Goal: Find specific page/section: Find specific page/section

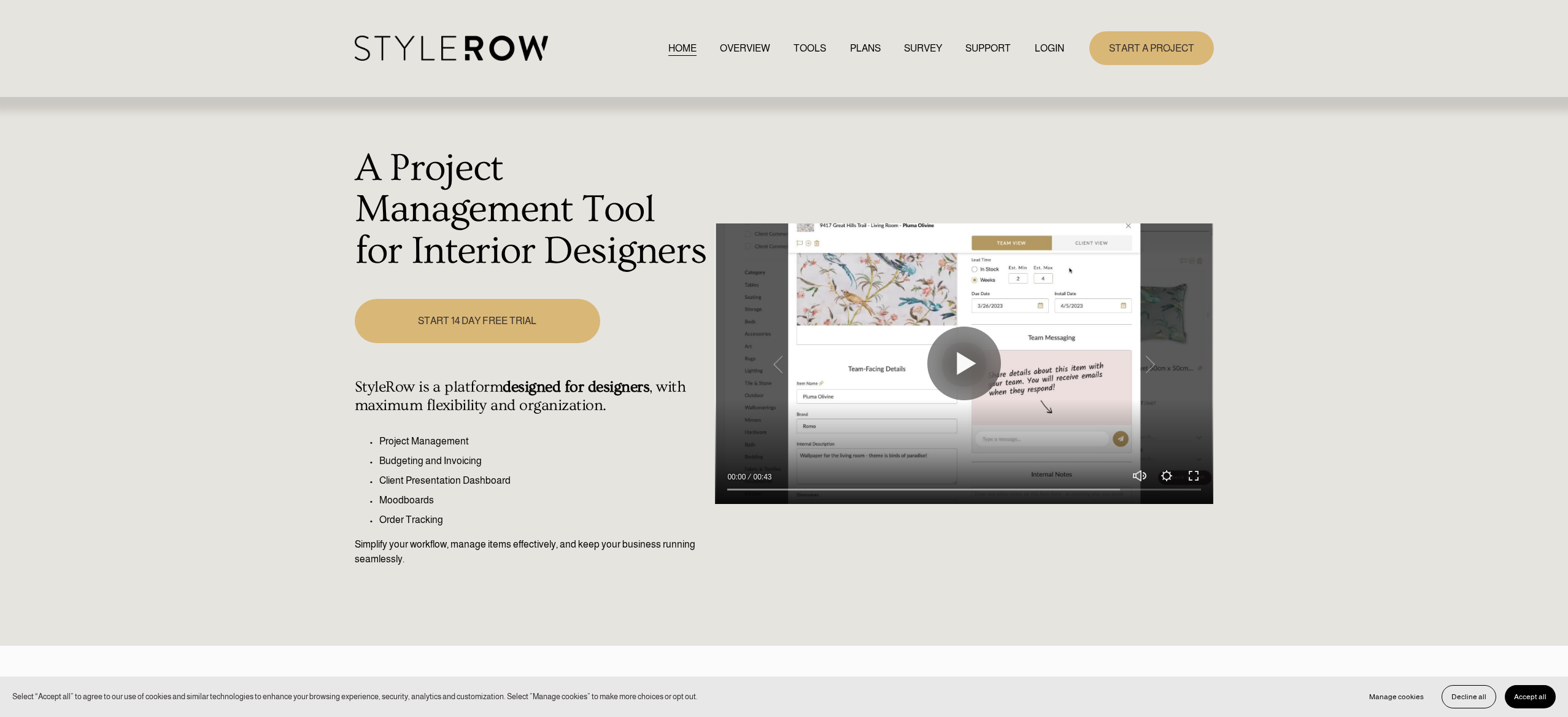
click at [1048, 47] on link "LOGIN" at bounding box center [1049, 48] width 29 height 17
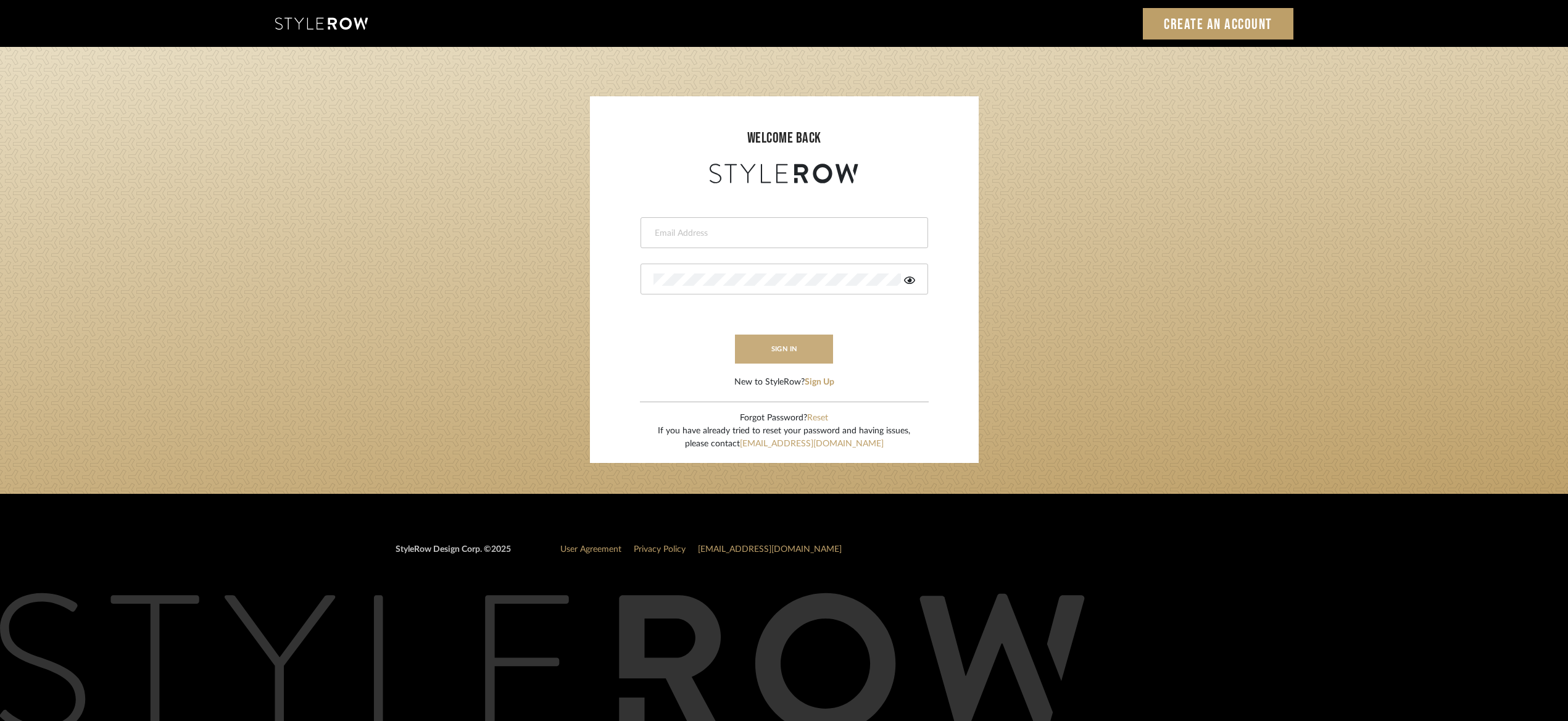
type input "ben.lewisrosedesign@gmail.com"
click at [772, 334] on button "sign in" at bounding box center [784, 349] width 99 height 29
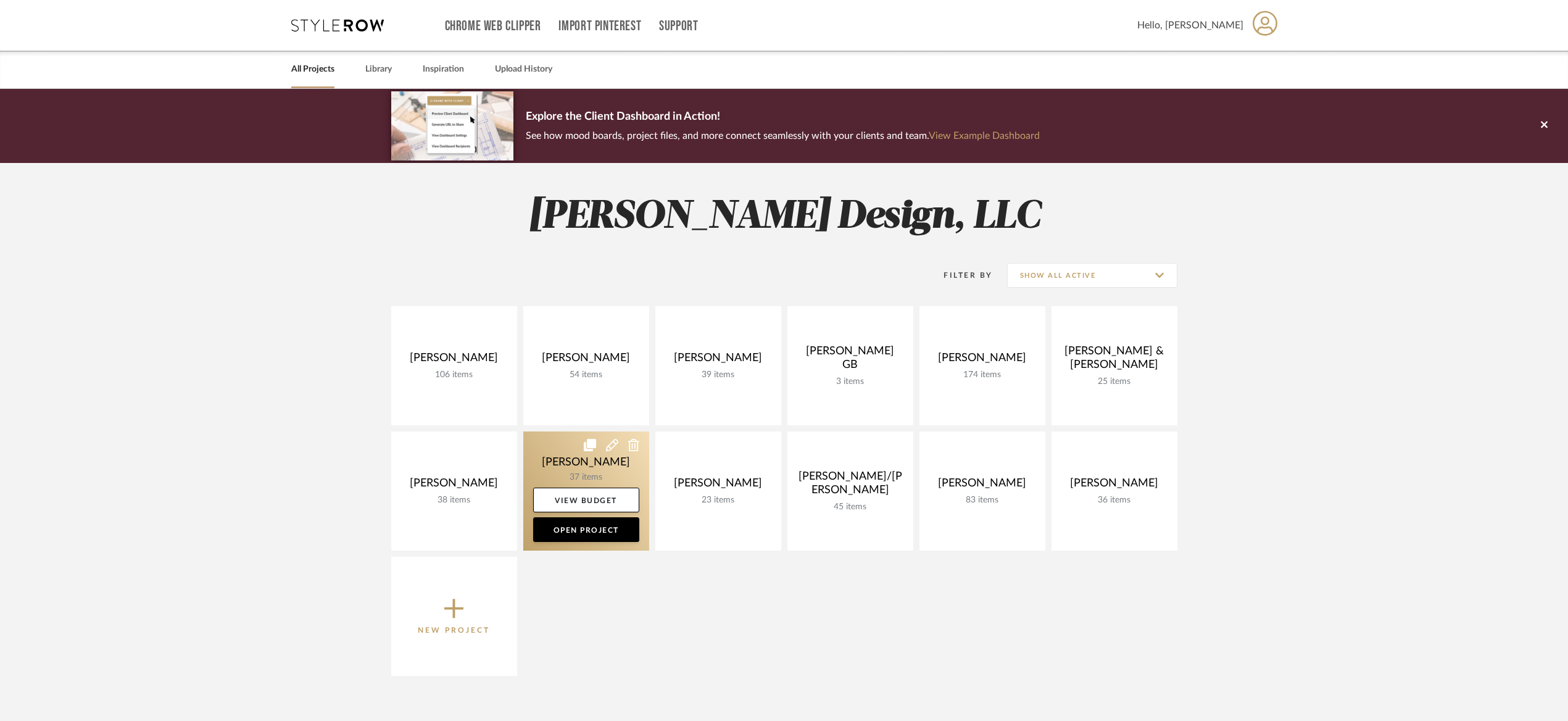
click at [616, 457] on link at bounding box center [585, 491] width 126 height 119
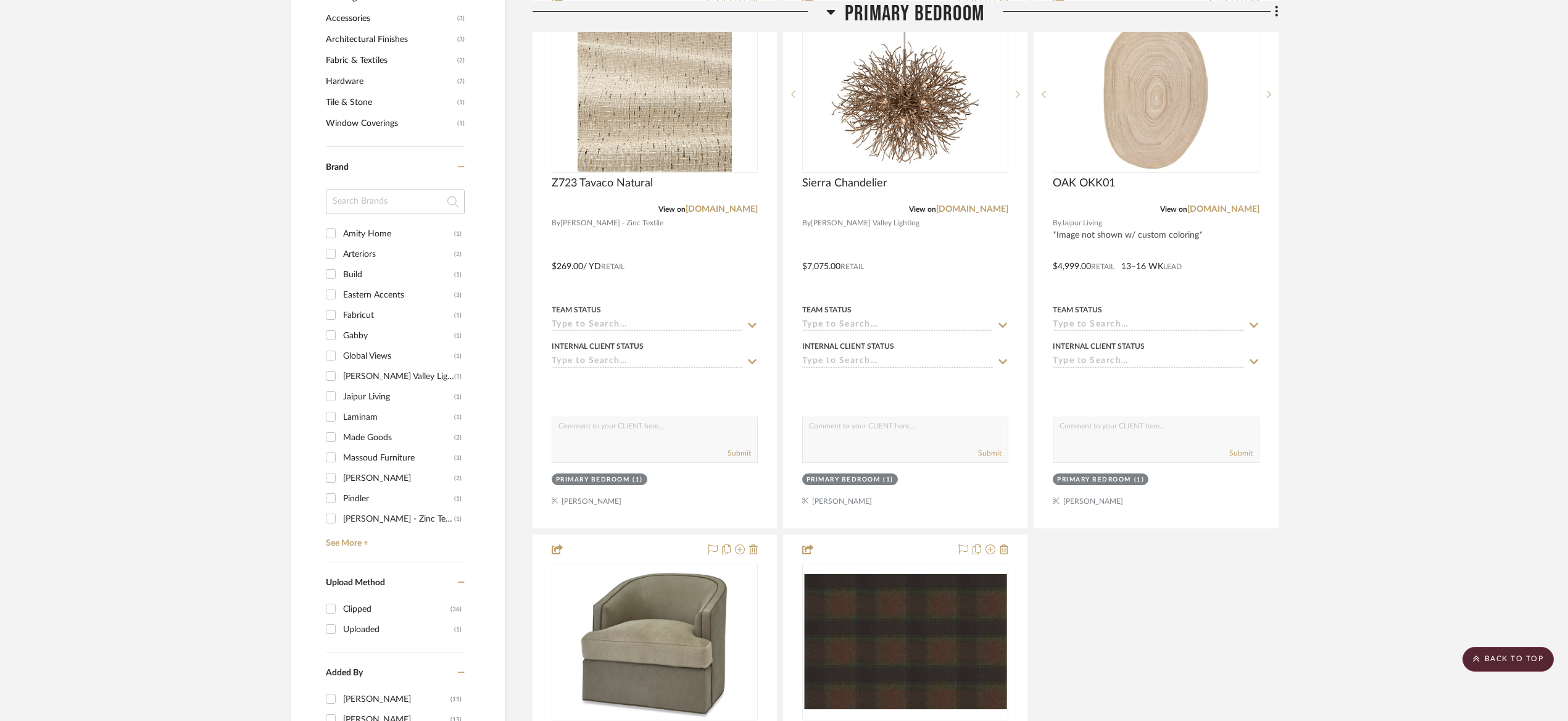
scroll to position [898, 0]
click at [932, 113] on div at bounding box center [905, 93] width 206 height 157
click at [932, 113] on img "0" at bounding box center [905, 94] width 155 height 155
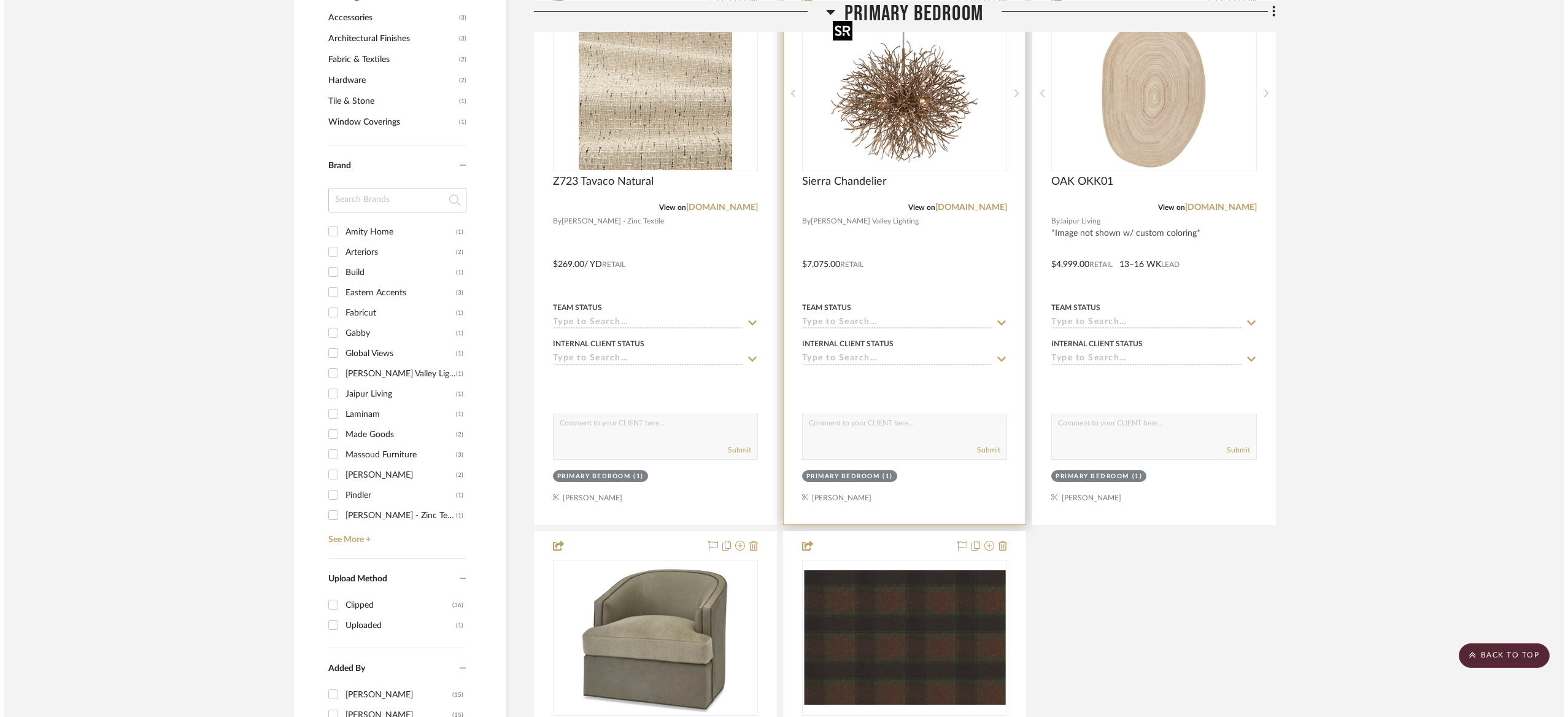
scroll to position [0, 0]
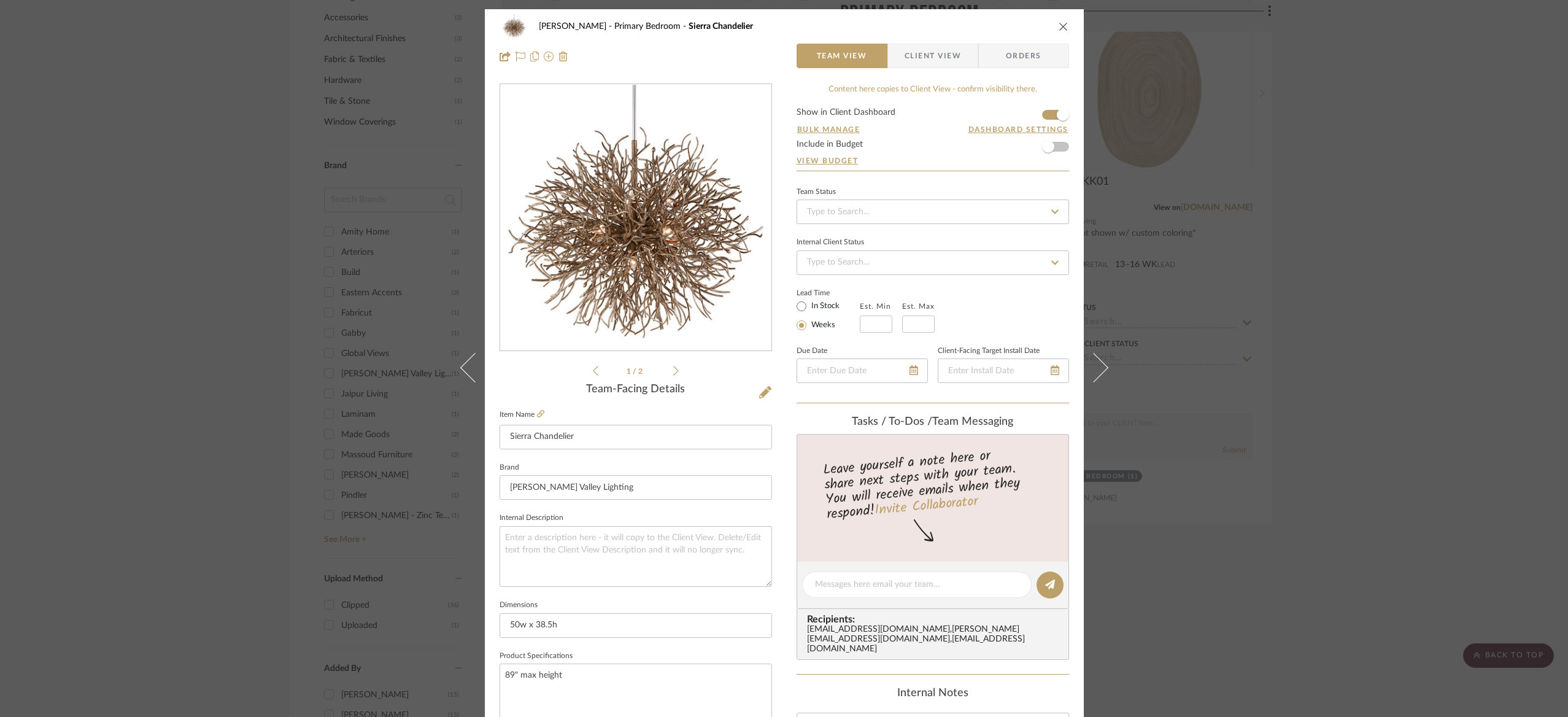
click at [1059, 27] on icon "close" at bounding box center [1063, 26] width 10 height 10
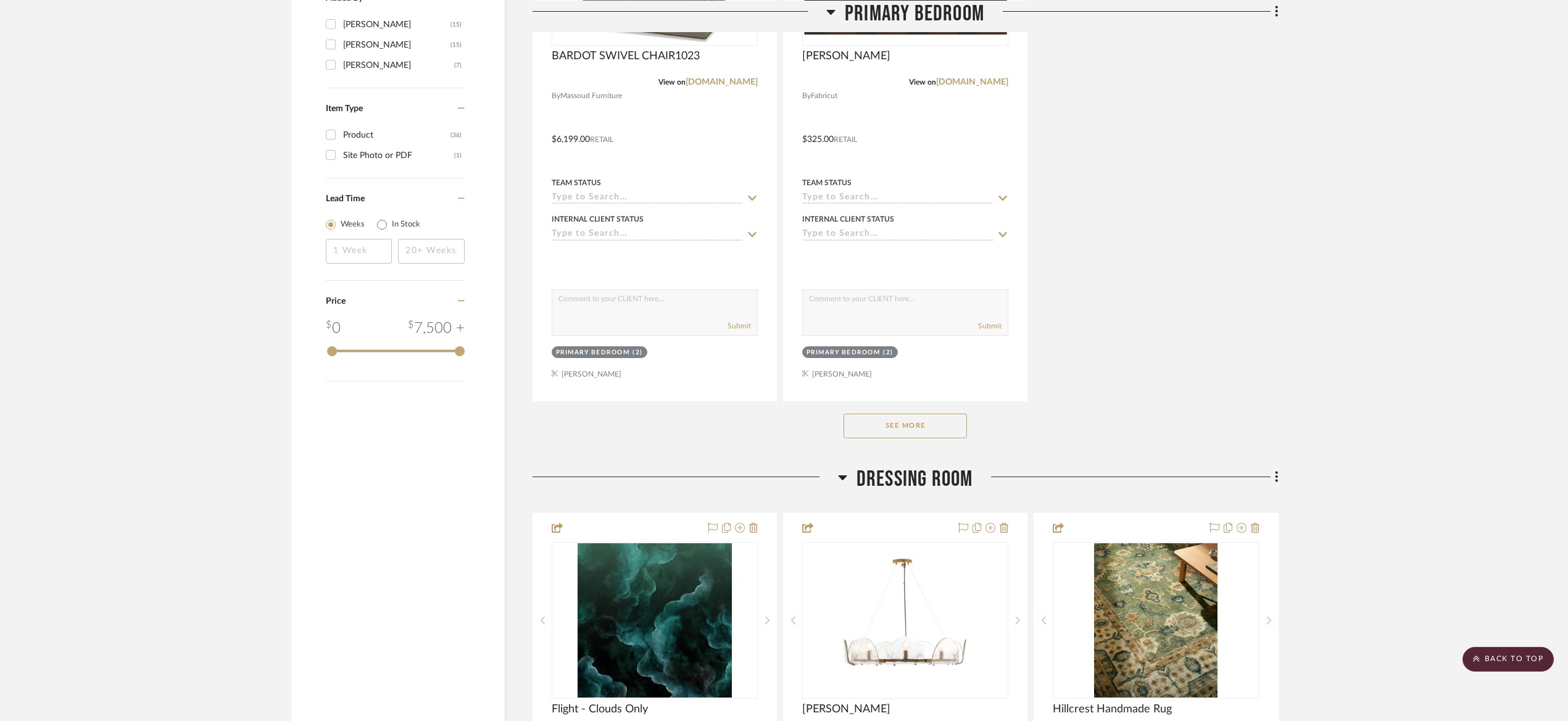
scroll to position [1577, 0]
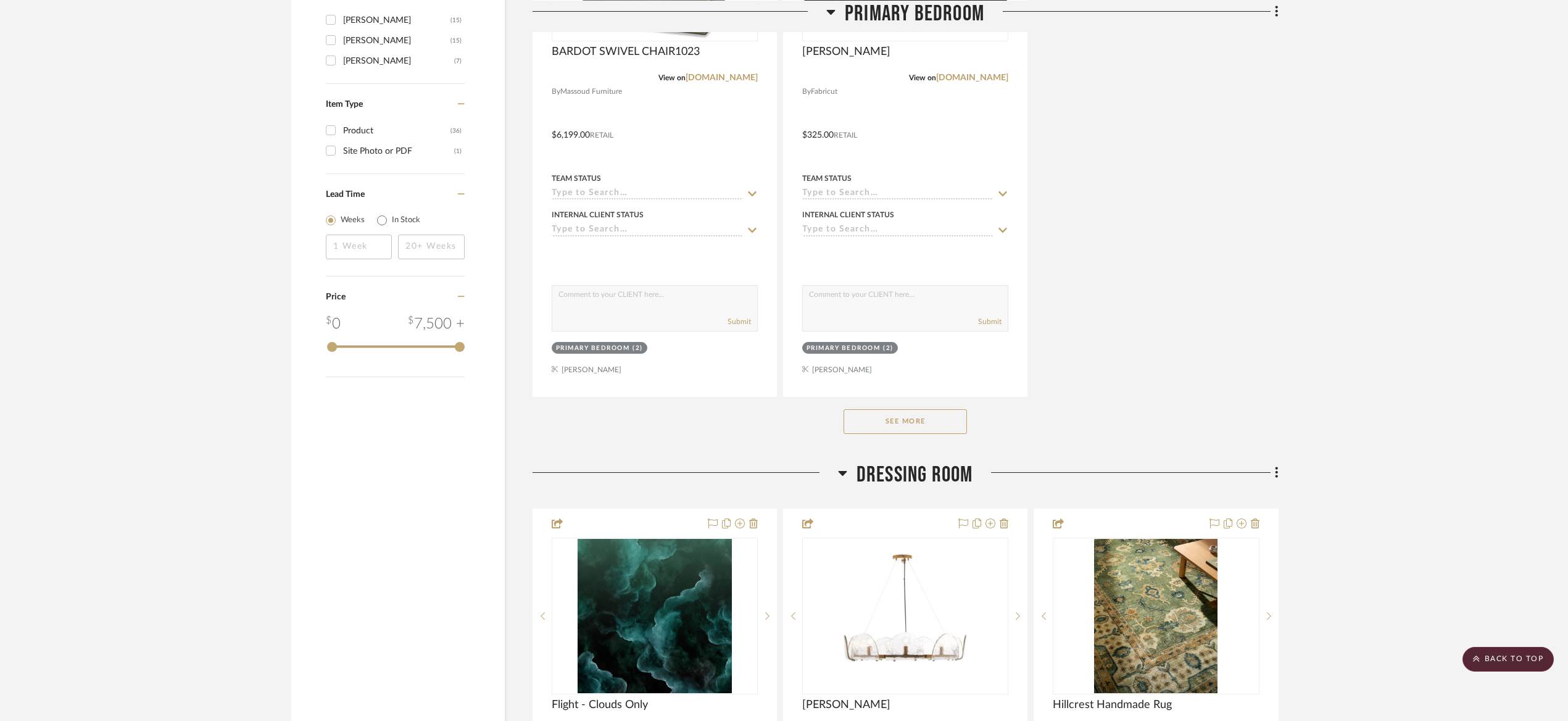
click at [900, 419] on button "See More" at bounding box center [905, 421] width 124 height 24
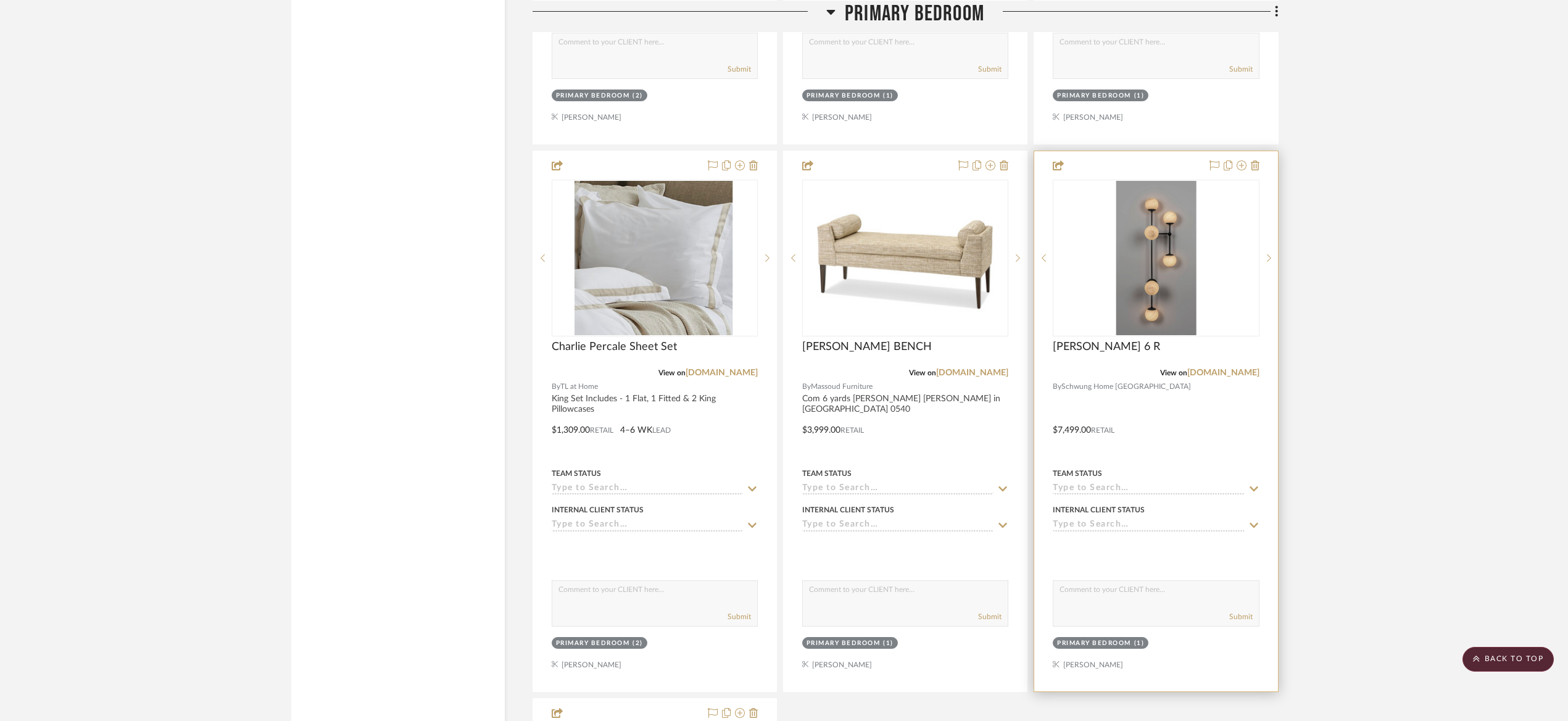
scroll to position [4570, 0]
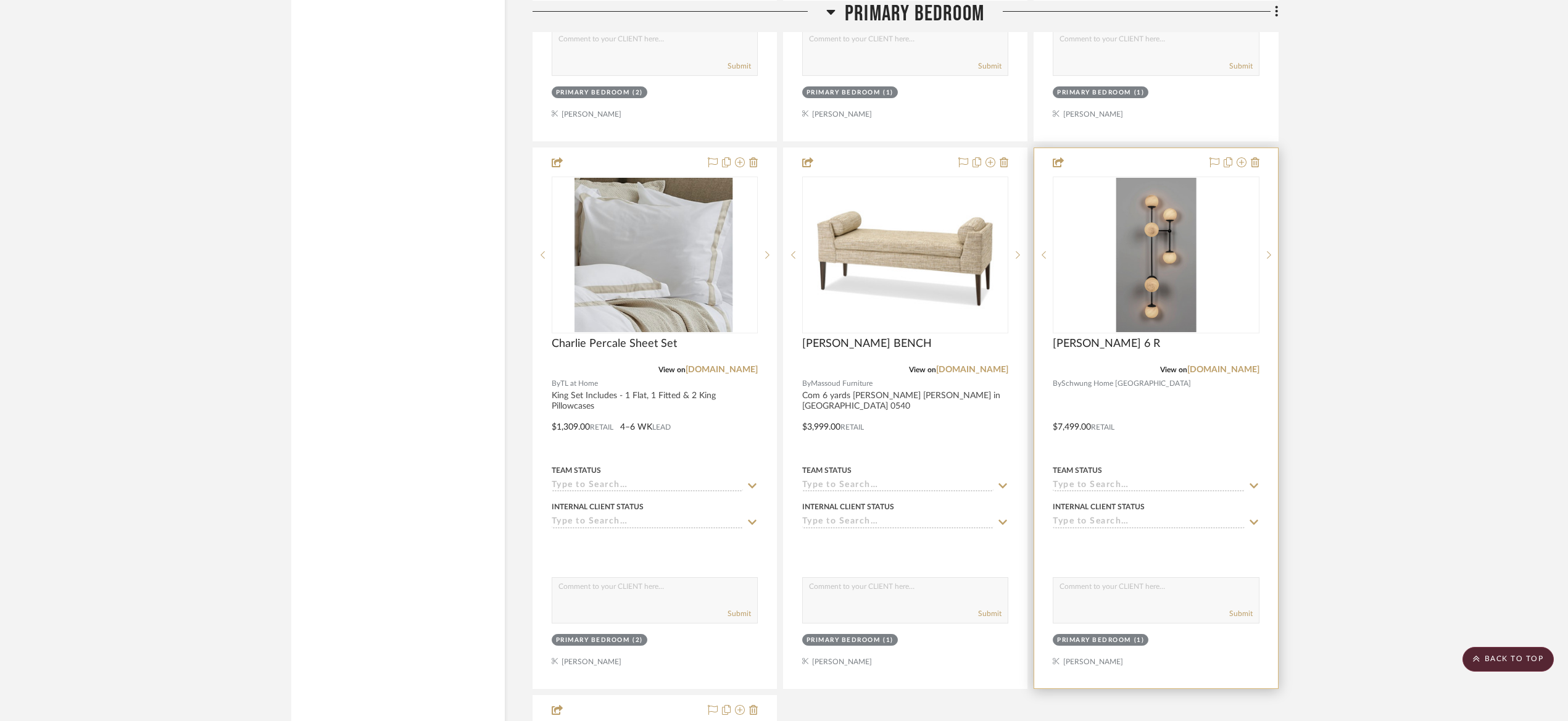
click at [1179, 222] on img "0" at bounding box center [1155, 255] width 80 height 155
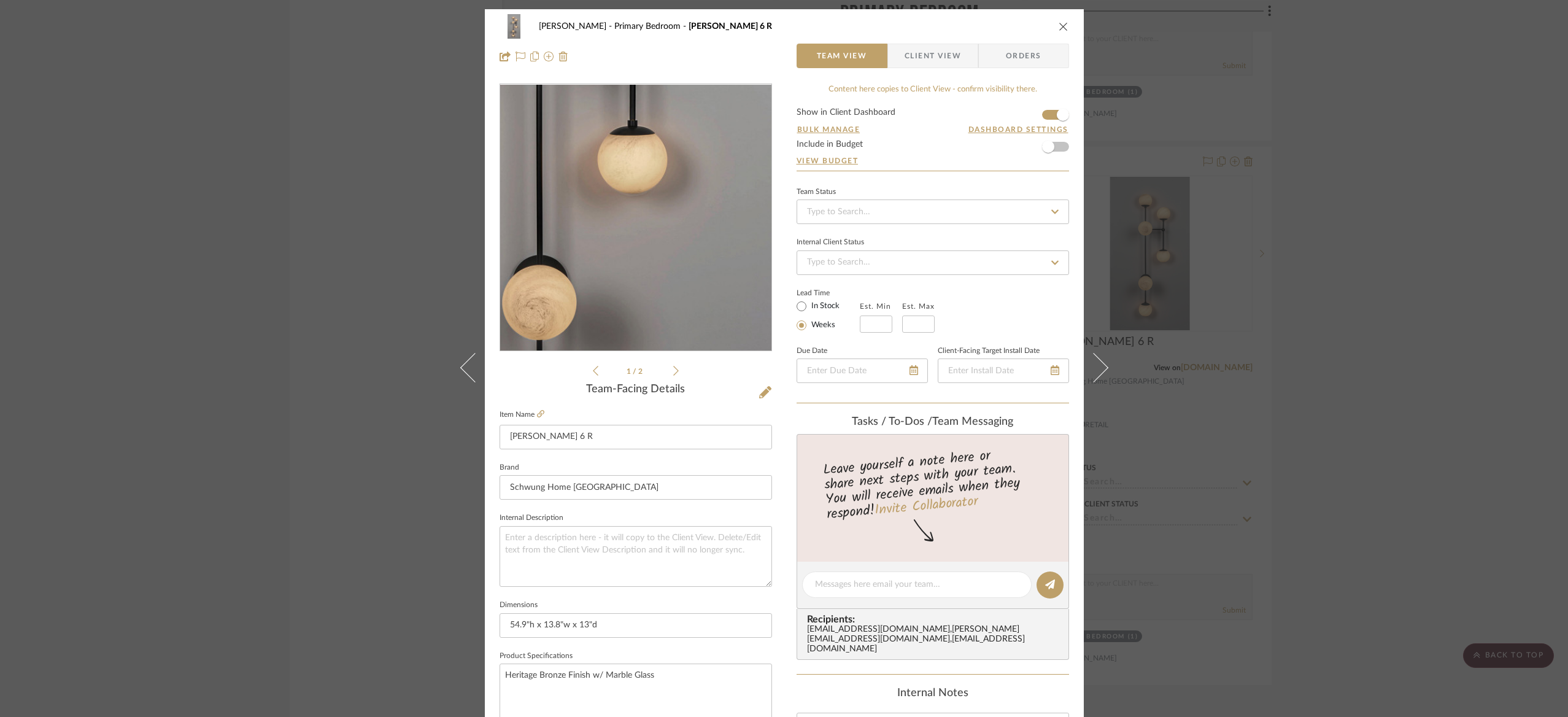
click at [682, 243] on img "0" at bounding box center [635, 218] width 139 height 267
